Goal: Entertainment & Leisure: Consume media (video, audio)

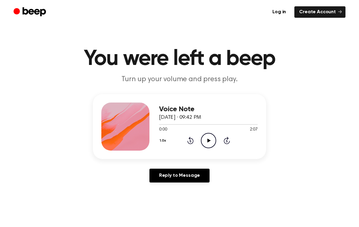
click at [209, 138] on icon "Play Audio" at bounding box center [208, 140] width 15 height 15
click at [187, 141] on icon at bounding box center [190, 140] width 6 height 7
click at [191, 140] on icon "Rewind 5 seconds" at bounding box center [190, 140] width 7 height 8
click at [191, 142] on icon "Rewind 5 seconds" at bounding box center [190, 140] width 7 height 8
click at [192, 143] on icon at bounding box center [190, 140] width 6 height 7
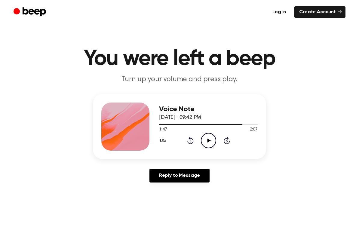
click at [193, 142] on icon "Rewind 5 seconds" at bounding box center [190, 140] width 7 height 8
click at [193, 142] on icon at bounding box center [190, 140] width 6 height 7
click at [192, 142] on icon "Rewind 5 seconds" at bounding box center [190, 140] width 7 height 8
click at [192, 143] on icon at bounding box center [190, 140] width 6 height 7
click at [191, 140] on icon "Rewind 5 seconds" at bounding box center [190, 140] width 7 height 8
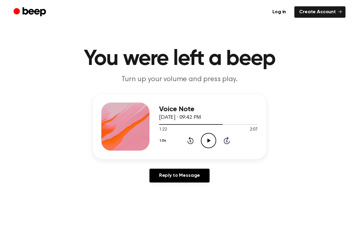
click at [191, 140] on icon "Rewind 5 seconds" at bounding box center [190, 140] width 7 height 8
click at [192, 141] on icon "Rewind 5 seconds" at bounding box center [190, 140] width 7 height 8
click at [192, 141] on icon at bounding box center [190, 140] width 6 height 7
click at [192, 140] on icon "Rewind 5 seconds" at bounding box center [190, 140] width 7 height 8
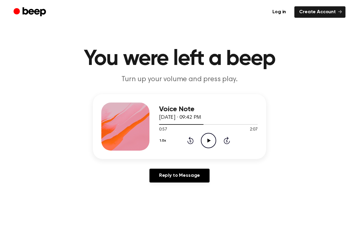
click at [192, 140] on icon "Rewind 5 seconds" at bounding box center [190, 140] width 7 height 8
click at [192, 140] on icon at bounding box center [190, 140] width 6 height 7
click at [191, 143] on icon "Rewind 5 seconds" at bounding box center [190, 140] width 7 height 8
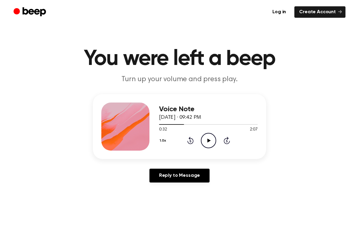
click at [191, 142] on icon "Rewind 5 seconds" at bounding box center [190, 140] width 7 height 8
click at [190, 143] on icon "Rewind 5 seconds" at bounding box center [190, 140] width 7 height 8
click at [191, 142] on icon "Rewind 5 seconds" at bounding box center [190, 140] width 7 height 8
click at [191, 141] on icon "Rewind 5 seconds" at bounding box center [190, 140] width 7 height 8
click at [191, 141] on icon at bounding box center [190, 141] width 2 height 2
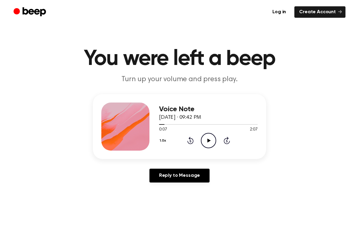
click at [192, 140] on icon "Rewind 5 seconds" at bounding box center [190, 140] width 7 height 8
click at [192, 141] on icon "Rewind 5 seconds" at bounding box center [190, 140] width 7 height 8
click at [206, 141] on icon "Play Audio" at bounding box center [208, 140] width 15 height 15
click at [207, 139] on icon at bounding box center [208, 140] width 3 height 4
click at [207, 141] on icon at bounding box center [208, 140] width 3 height 4
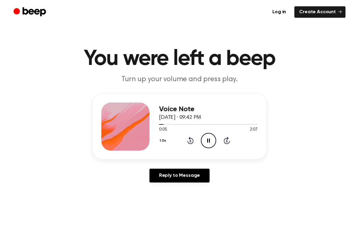
click at [207, 140] on icon at bounding box center [208, 140] width 3 height 4
click at [190, 141] on icon at bounding box center [190, 141] width 2 height 2
click at [205, 142] on icon "Play Audio" at bounding box center [208, 140] width 15 height 15
click at [207, 138] on icon "Pause Audio" at bounding box center [208, 140] width 15 height 15
click at [192, 141] on icon at bounding box center [190, 140] width 6 height 7
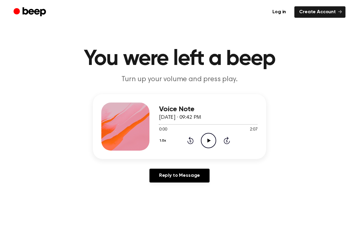
click at [208, 141] on icon at bounding box center [208, 140] width 3 height 4
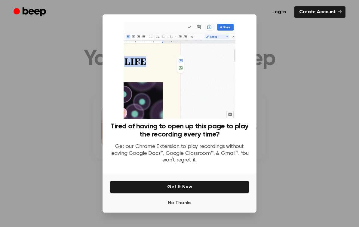
click at [178, 207] on button "No Thanks" at bounding box center [179, 203] width 139 height 12
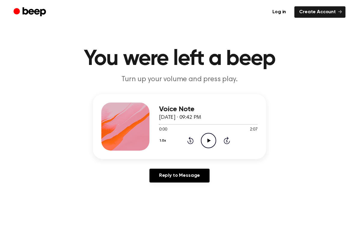
click at [205, 140] on icon "Play Audio" at bounding box center [208, 140] width 15 height 15
click at [208, 138] on icon "Pause Audio" at bounding box center [208, 140] width 15 height 15
click at [205, 141] on icon "Play Audio" at bounding box center [208, 140] width 15 height 15
click at [205, 140] on icon "Pause Audio" at bounding box center [208, 140] width 15 height 15
click at [206, 141] on icon "Play Audio" at bounding box center [208, 140] width 15 height 15
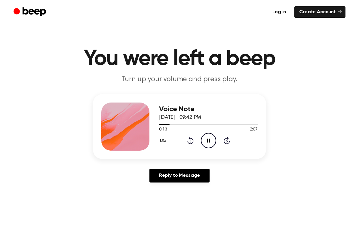
click at [210, 140] on icon "Pause Audio" at bounding box center [208, 140] width 15 height 15
click at [191, 139] on icon "Rewind 5 seconds" at bounding box center [190, 140] width 7 height 8
click at [210, 139] on icon "Play Audio" at bounding box center [208, 140] width 15 height 15
click at [207, 147] on circle at bounding box center [208, 140] width 15 height 15
click at [206, 139] on icon "Play Audio" at bounding box center [208, 140] width 15 height 15
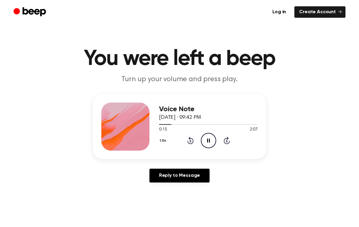
click at [207, 139] on icon at bounding box center [208, 140] width 3 height 4
click at [189, 143] on icon at bounding box center [190, 140] width 6 height 7
click at [209, 141] on icon at bounding box center [208, 140] width 3 height 4
click at [209, 140] on icon at bounding box center [208, 140] width 3 height 4
click at [185, 143] on div "1.0x Rewind 5 seconds Play Audio Skip 5 seconds" at bounding box center [208, 140] width 98 height 15
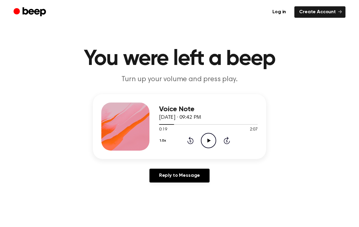
click at [191, 142] on icon "Rewind 5 seconds" at bounding box center [190, 140] width 7 height 8
click at [210, 140] on icon "Play Audio" at bounding box center [208, 140] width 15 height 15
click at [210, 141] on icon "Pause Audio" at bounding box center [208, 140] width 15 height 15
click at [205, 143] on icon "Play Audio" at bounding box center [208, 140] width 15 height 15
click at [209, 138] on icon "Pause Audio" at bounding box center [208, 140] width 15 height 15
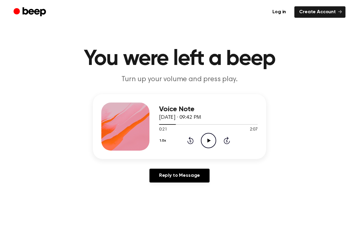
click at [214, 142] on icon "Play Audio" at bounding box center [208, 140] width 15 height 15
click at [208, 140] on icon "Pause Audio" at bounding box center [208, 140] width 15 height 15
click at [203, 139] on icon "Play Audio" at bounding box center [208, 140] width 15 height 15
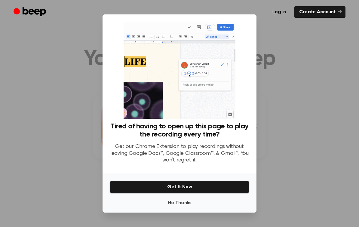
click at [182, 208] on button "No Thanks" at bounding box center [179, 203] width 139 height 12
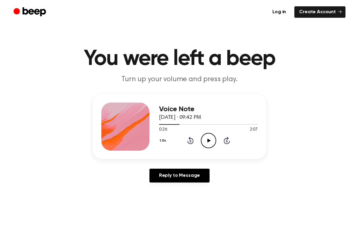
click at [207, 147] on circle at bounding box center [208, 140] width 15 height 15
click at [208, 140] on icon "Pause Audio" at bounding box center [208, 140] width 15 height 15
click at [191, 142] on icon "Rewind 5 seconds" at bounding box center [190, 140] width 7 height 8
click at [210, 141] on icon "Play Audio" at bounding box center [208, 140] width 15 height 15
click at [206, 141] on icon "Pause Audio" at bounding box center [208, 140] width 15 height 15
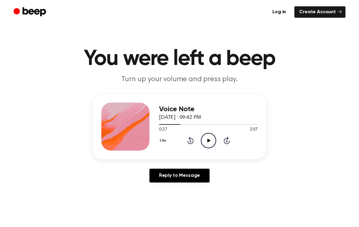
click at [208, 140] on icon at bounding box center [208, 140] width 3 height 4
click at [210, 139] on icon "Pause Audio" at bounding box center [208, 140] width 15 height 15
click at [204, 144] on icon "Play Audio" at bounding box center [208, 140] width 15 height 15
click at [207, 138] on icon "Pause Audio" at bounding box center [208, 140] width 15 height 15
click at [207, 140] on icon "Play Audio" at bounding box center [208, 140] width 15 height 15
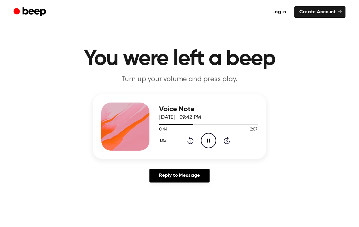
click at [207, 140] on icon at bounding box center [208, 140] width 3 height 4
click at [205, 140] on icon "Play Audio" at bounding box center [208, 140] width 15 height 15
click at [192, 140] on icon "Rewind 5 seconds" at bounding box center [190, 140] width 7 height 8
click at [207, 137] on icon "Pause Audio" at bounding box center [208, 140] width 15 height 15
click at [208, 139] on icon at bounding box center [208, 140] width 3 height 4
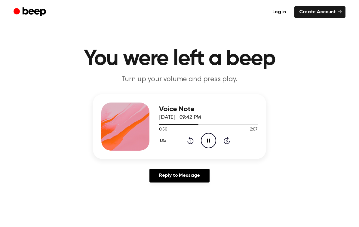
click at [206, 138] on icon "Pause Audio" at bounding box center [208, 140] width 15 height 15
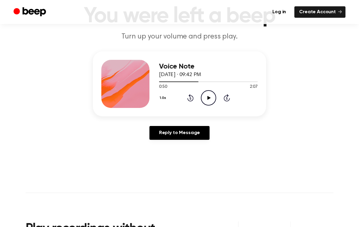
scroll to position [42, 0]
click at [192, 99] on icon "Rewind 5 seconds" at bounding box center [190, 98] width 7 height 8
click at [210, 98] on icon at bounding box center [208, 98] width 3 height 4
click at [207, 95] on icon "Pause Audio" at bounding box center [208, 97] width 15 height 15
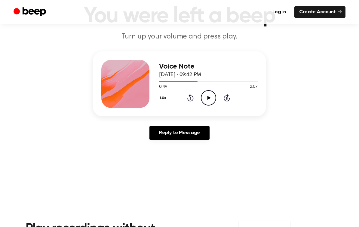
click at [213, 99] on icon "Play Audio" at bounding box center [208, 97] width 15 height 15
click at [208, 97] on icon "Pause Audio" at bounding box center [208, 97] width 15 height 15
click at [205, 99] on icon "Play Audio" at bounding box center [208, 97] width 15 height 15
click at [205, 98] on icon "Pause Audio" at bounding box center [208, 97] width 15 height 15
click at [214, 100] on icon "Play Audio" at bounding box center [208, 97] width 15 height 15
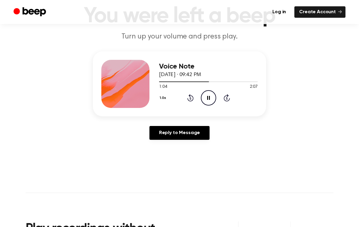
click at [207, 97] on icon at bounding box center [208, 98] width 3 height 4
click at [187, 101] on icon "Rewind 5 seconds" at bounding box center [190, 98] width 7 height 8
click at [212, 98] on icon "Play Audio" at bounding box center [208, 97] width 15 height 15
click at [210, 95] on icon "Pause Audio" at bounding box center [208, 97] width 15 height 15
click at [207, 95] on icon "Play Audio" at bounding box center [208, 97] width 15 height 15
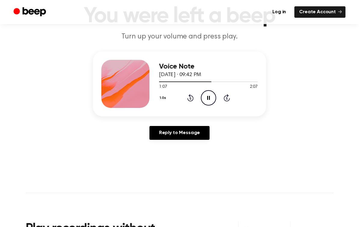
click at [211, 95] on icon "Pause Audio" at bounding box center [208, 97] width 15 height 15
click at [205, 100] on icon "Play Audio" at bounding box center [208, 97] width 15 height 15
click at [203, 98] on icon "Pause Audio" at bounding box center [208, 97] width 15 height 15
click at [209, 97] on icon at bounding box center [208, 98] width 3 height 4
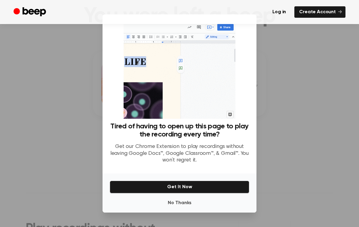
click at [182, 207] on button "No Thanks" at bounding box center [179, 203] width 139 height 12
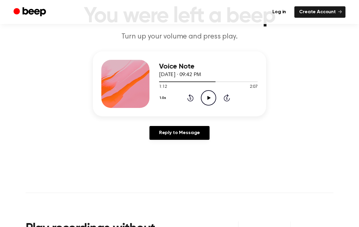
click at [209, 96] on icon "Play Audio" at bounding box center [208, 97] width 15 height 15
click at [189, 98] on icon "Rewind 5 seconds" at bounding box center [190, 98] width 7 height 8
click at [188, 96] on icon "Rewind 5 seconds" at bounding box center [190, 98] width 7 height 8
click at [210, 96] on icon "Pause Audio" at bounding box center [208, 97] width 15 height 15
click at [192, 98] on icon at bounding box center [190, 97] width 6 height 7
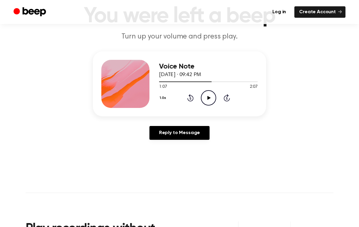
click at [208, 98] on icon at bounding box center [208, 98] width 3 height 4
click at [209, 96] on icon at bounding box center [208, 98] width 3 height 4
click at [212, 96] on icon "Play Audio" at bounding box center [208, 97] width 15 height 15
click at [206, 94] on icon "Pause Audio" at bounding box center [208, 97] width 15 height 15
click at [208, 95] on icon "Play Audio" at bounding box center [208, 97] width 15 height 15
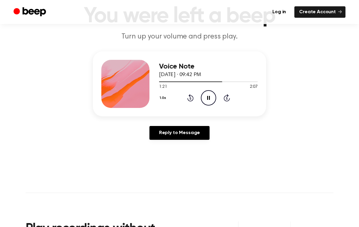
click at [209, 98] on icon at bounding box center [208, 98] width 3 height 4
click at [192, 91] on div "1.0x Rewind 5 seconds Play Audio Skip 5 seconds" at bounding box center [208, 97] width 98 height 15
click at [191, 98] on icon "Rewind 5 seconds" at bounding box center [190, 98] width 7 height 8
click at [207, 97] on icon at bounding box center [208, 98] width 3 height 4
click at [208, 93] on icon "Pause Audio" at bounding box center [208, 97] width 15 height 15
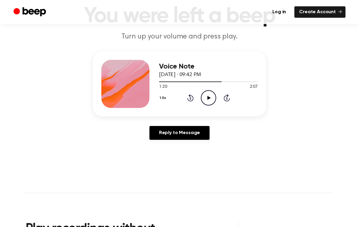
click at [188, 100] on icon at bounding box center [190, 97] width 6 height 7
click at [208, 97] on icon at bounding box center [208, 98] width 3 height 4
click at [207, 94] on icon "Pause Audio" at bounding box center [208, 97] width 15 height 15
click at [192, 95] on icon "Rewind 5 seconds" at bounding box center [190, 98] width 7 height 8
click at [206, 96] on icon "Play Audio" at bounding box center [208, 97] width 15 height 15
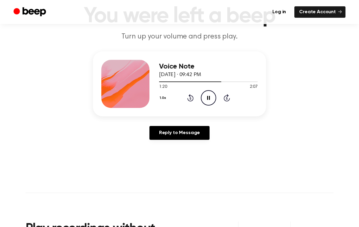
click at [204, 94] on icon "Pause Audio" at bounding box center [208, 97] width 15 height 15
click at [208, 95] on icon "Play Audio" at bounding box center [208, 97] width 15 height 15
click at [210, 96] on icon "Pause Audio" at bounding box center [208, 97] width 15 height 15
click at [206, 100] on icon "Play Audio" at bounding box center [208, 97] width 15 height 15
click at [207, 98] on icon at bounding box center [208, 98] width 3 height 4
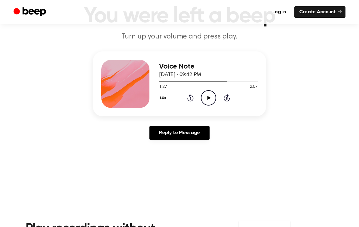
click at [206, 101] on icon "Play Audio" at bounding box center [208, 97] width 15 height 15
click at [207, 97] on icon at bounding box center [208, 98] width 3 height 4
click at [207, 99] on icon "Play Audio" at bounding box center [208, 97] width 15 height 15
click at [208, 98] on icon "Pause Audio" at bounding box center [208, 97] width 15 height 15
click at [211, 98] on icon "Play Audio" at bounding box center [208, 97] width 15 height 15
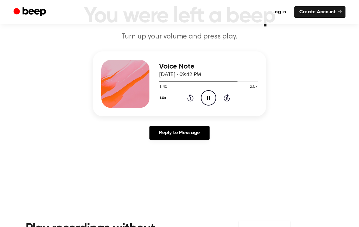
click at [192, 96] on icon at bounding box center [190, 97] width 6 height 7
click at [210, 94] on icon "Pause Audio" at bounding box center [208, 97] width 15 height 15
click at [207, 98] on icon "Play Audio" at bounding box center [208, 97] width 15 height 15
click at [207, 98] on icon at bounding box center [208, 98] width 3 height 4
click at [209, 98] on icon at bounding box center [208, 98] width 3 height 4
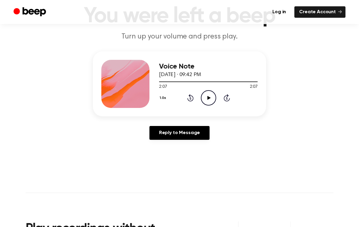
scroll to position [0, 0]
